Goal: Communication & Community: Answer question/provide support

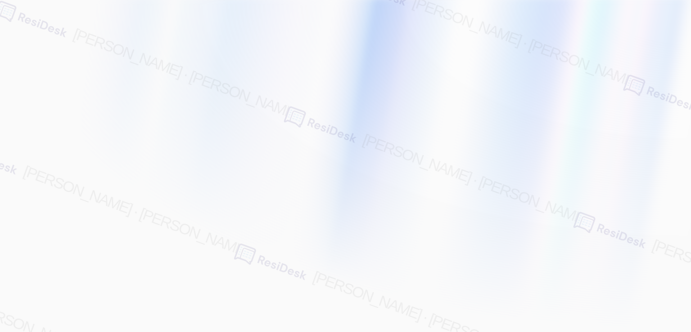
type input "[EMAIL_ADDRESS][PERSON_NAME][PERSON_NAME][PERSON_NAME][DOMAIN_NAME]"
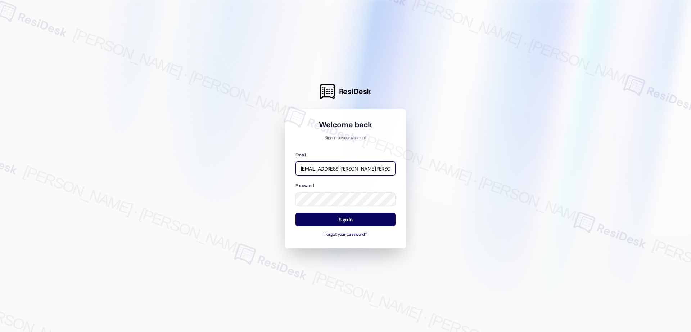
click at [344, 166] on input "[EMAIL_ADDRESS][PERSON_NAME][PERSON_NAME][PERSON_NAME][DOMAIN_NAME]" at bounding box center [346, 168] width 100 height 14
click at [0, 331] on com-1password-button at bounding box center [0, 332] width 0 height 0
click at [363, 169] on input "[EMAIL_ADDRESS][PERSON_NAME][PERSON_NAME][PERSON_NAME][DOMAIN_NAME]" at bounding box center [346, 168] width 100 height 14
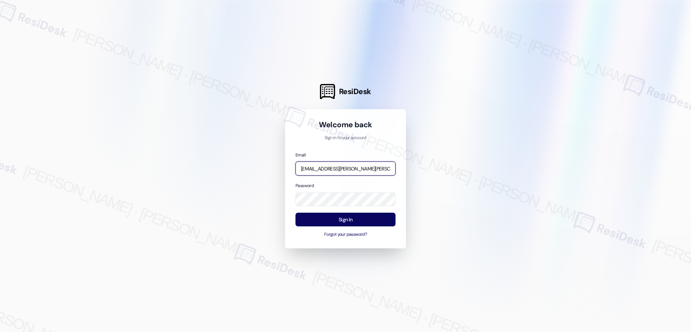
click at [363, 169] on input "[EMAIL_ADDRESS][PERSON_NAME][PERSON_NAME][PERSON_NAME][DOMAIN_NAME]" at bounding box center [346, 168] width 100 height 14
click at [323, 169] on input "automated-surveys-birchstone_residential-resen.two@birchstone_[DOMAIN_NAME]" at bounding box center [346, 168] width 100 height 14
click at [349, 168] on input "automated-surveys-birchstone_residential-resen.two@birchstone_[DOMAIN_NAME]" at bounding box center [346, 168] width 100 height 14
type input "automated-surveys-birchstone_residential-resen.four@birchstone_[DOMAIN_NAME]"
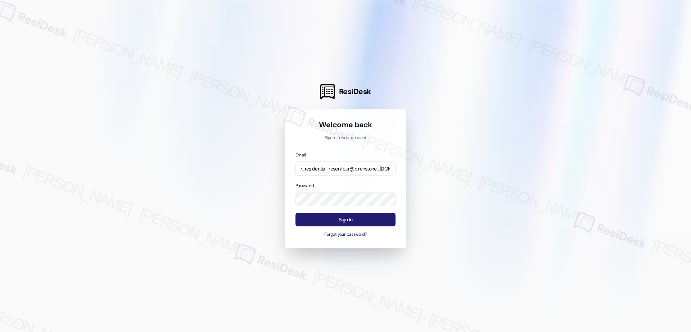
scroll to position [0, 0]
click at [341, 221] on button "Sign In" at bounding box center [346, 219] width 100 height 14
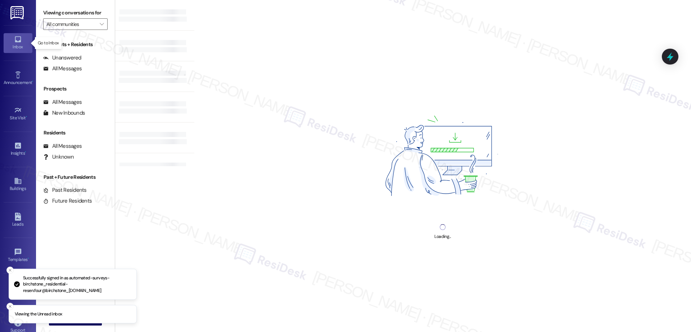
click at [17, 40] on icon at bounding box center [18, 39] width 8 height 8
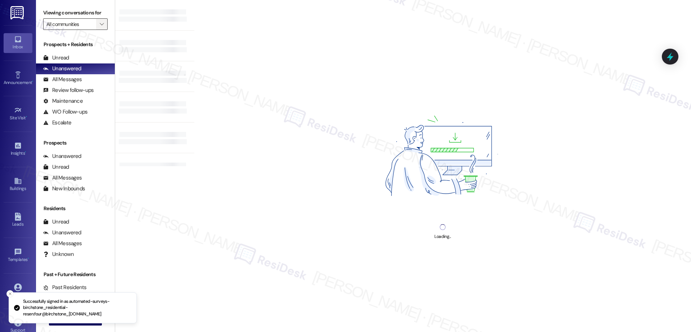
click at [100, 24] on icon "" at bounding box center [102, 24] width 4 height 6
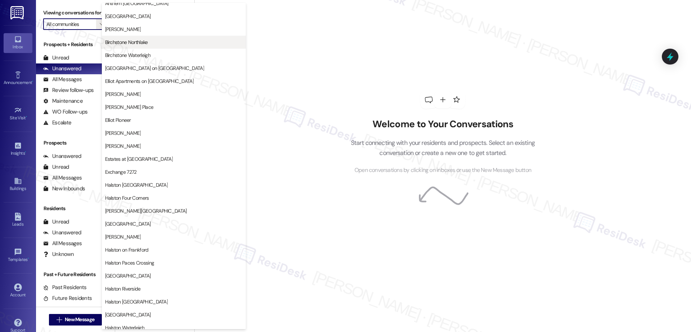
scroll to position [46, 0]
click at [151, 313] on span "[GEOGRAPHIC_DATA]" at bounding box center [174, 313] width 138 height 7
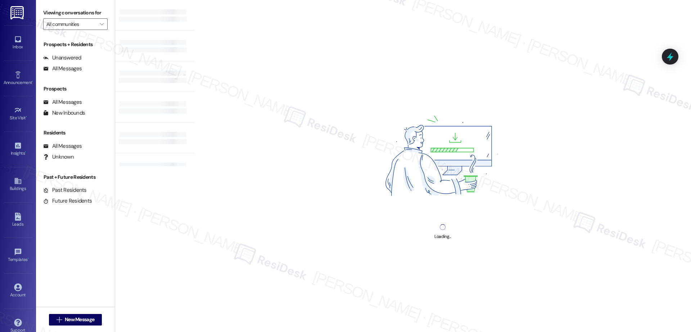
type input "[GEOGRAPHIC_DATA]"
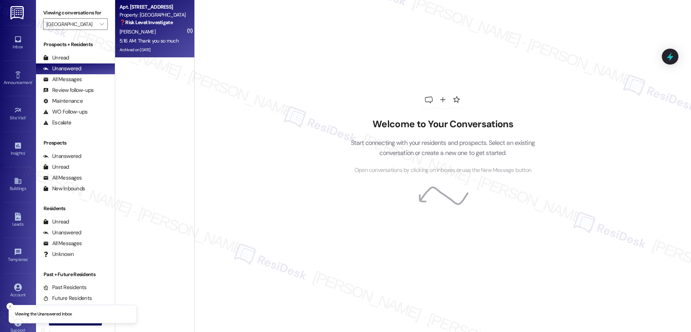
click at [172, 46] on div "Archived on [DATE]" at bounding box center [153, 49] width 68 height 9
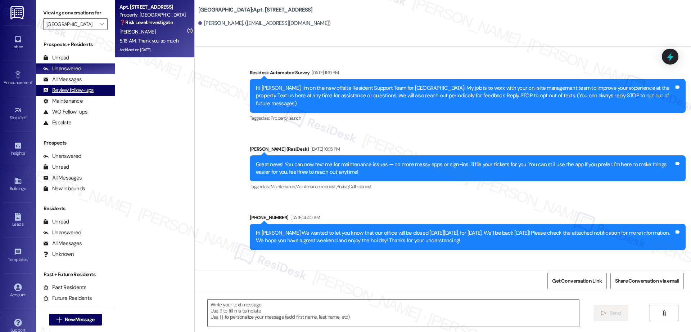
scroll to position [18300, 0]
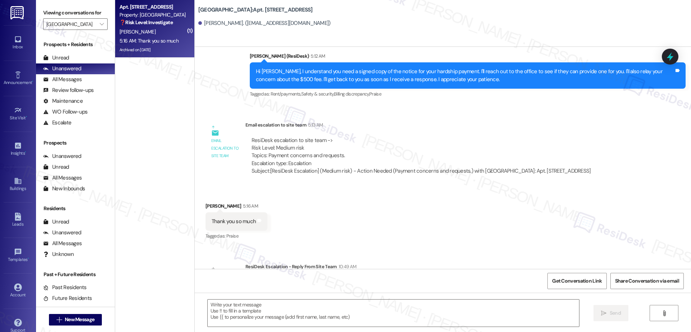
type textarea "Fetching suggested responses. Please feel free to read through the conversation…"
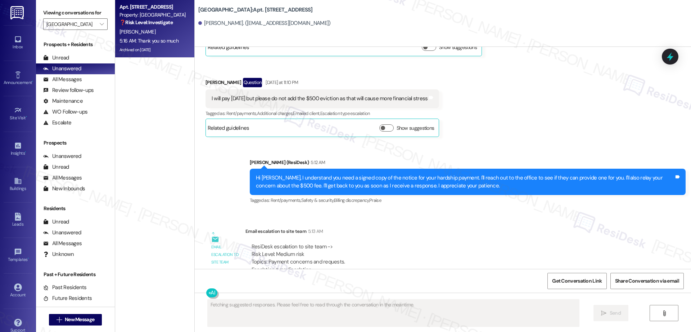
scroll to position [18194, 0]
click at [72, 79] on div "All Messages" at bounding box center [62, 80] width 39 height 8
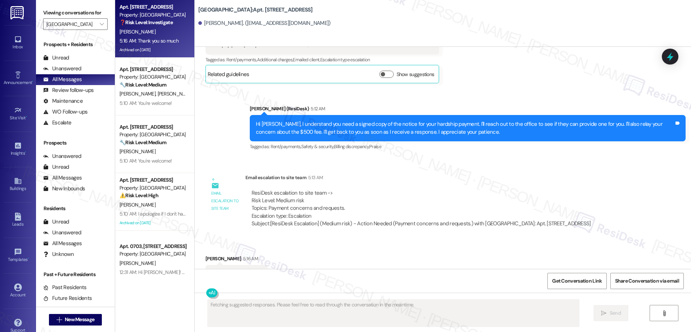
scroll to position [18246, 0]
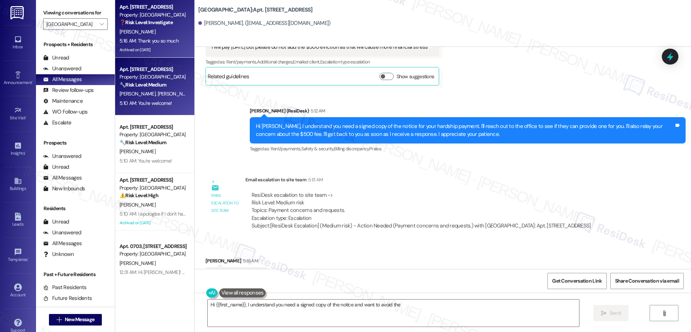
type textarea "Hi {{first_name}}, I understand you need a signed copy of the notice and want t…"
click at [157, 97] on span "[PERSON_NAME]" at bounding box center [175, 93] width 36 height 6
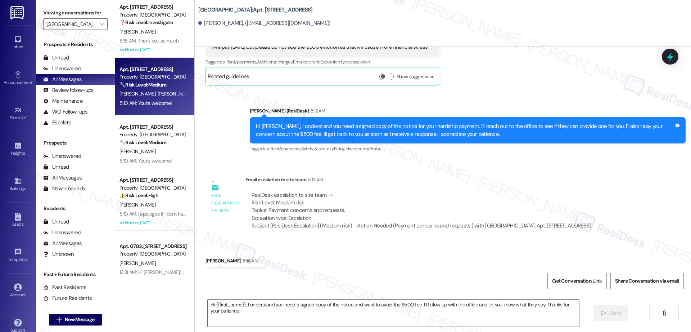
type textarea "Fetching suggested responses. Please feel free to read through the conversation…"
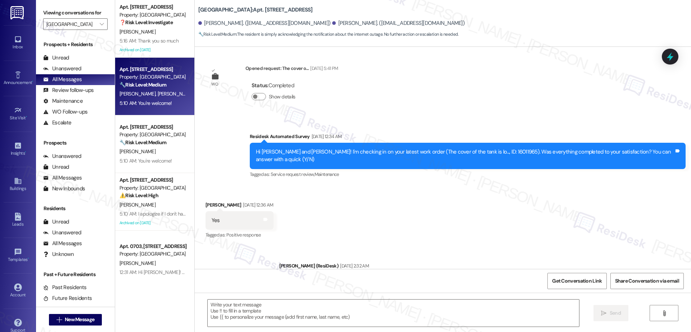
type textarea "Fetching suggested responses. Please feel free to read through the conversation…"
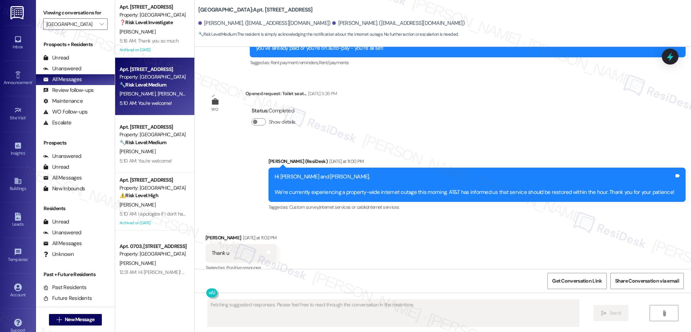
scroll to position [434, 0]
